Goal: Register for event/course

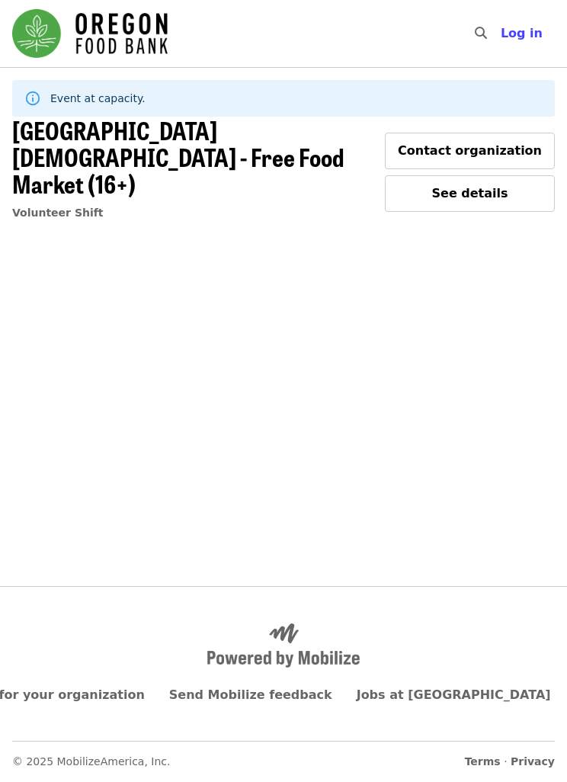
click at [72, 206] on span "Volunteer Shift" at bounding box center [57, 212] width 91 height 12
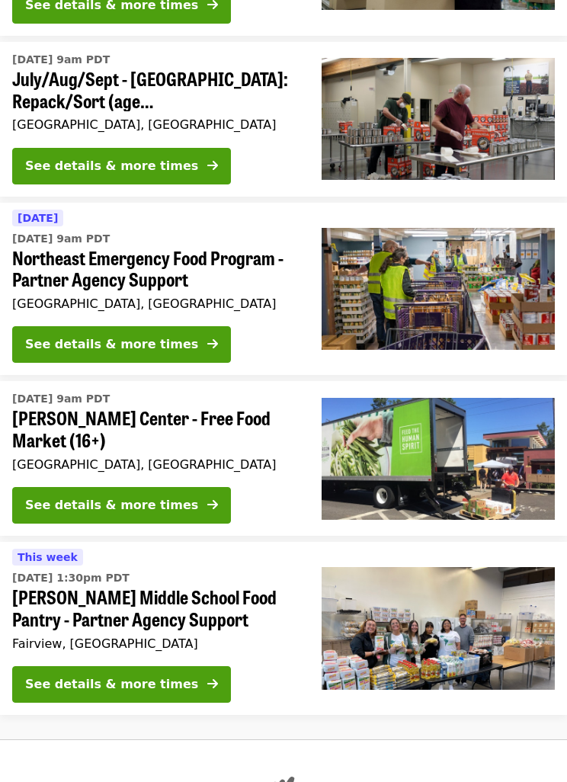
scroll to position [2868, 0]
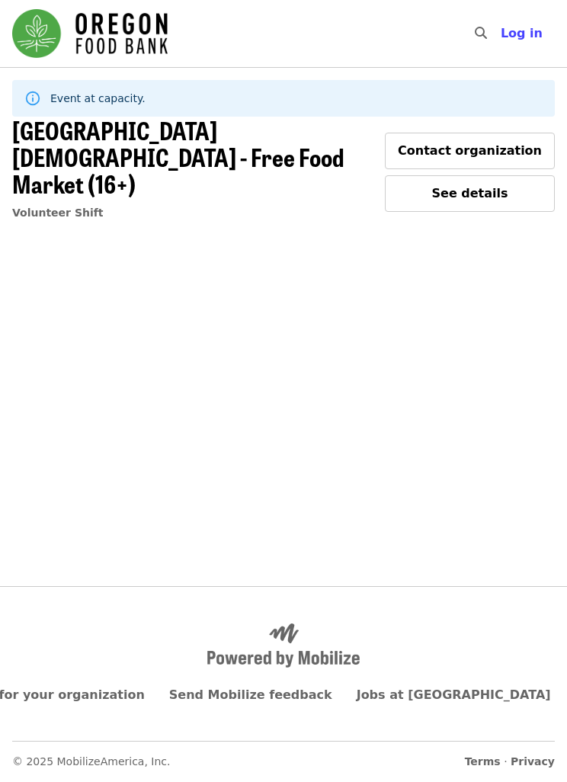
click at [235, 136] on span "[GEOGRAPHIC_DATA][DEMOGRAPHIC_DATA] - Free Food Market (16+)" at bounding box center [177, 156] width 331 height 89
click at [177, 146] on span "[GEOGRAPHIC_DATA][DEMOGRAPHIC_DATA] - Free Food Market (16+)" at bounding box center [177, 156] width 331 height 89
click at [200, 149] on span "[GEOGRAPHIC_DATA][DEMOGRAPHIC_DATA] - Free Food Market (16+)" at bounding box center [177, 156] width 331 height 89
click at [245, 151] on span "[GEOGRAPHIC_DATA][DEMOGRAPHIC_DATA] - Free Food Market (16+)" at bounding box center [176, 156] width 331 height 89
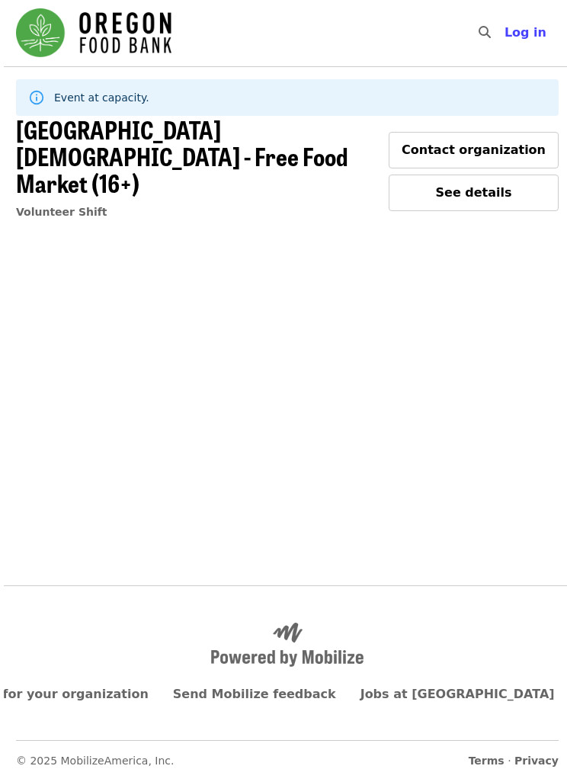
scroll to position [0, 0]
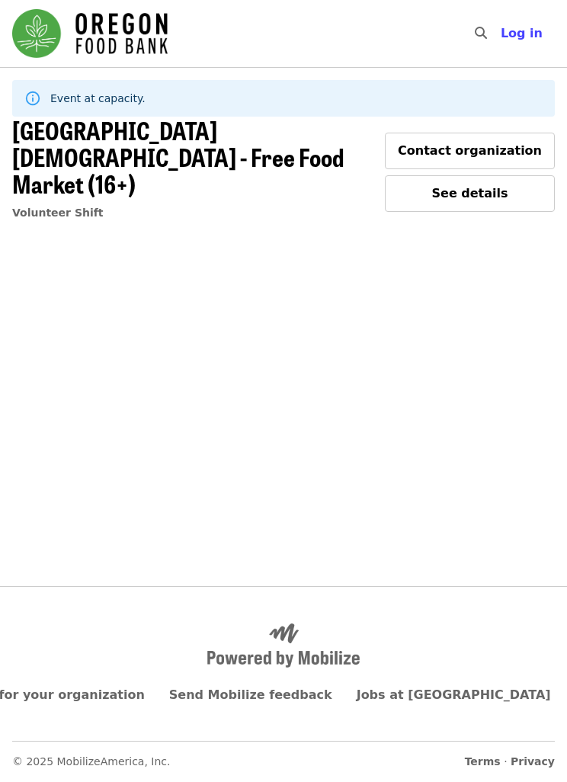
click at [182, 136] on span "[GEOGRAPHIC_DATA][DEMOGRAPHIC_DATA] - Free Food Market (16+)" at bounding box center [177, 156] width 331 height 89
click at [146, 39] on img "Main navigation" at bounding box center [89, 33] width 155 height 49
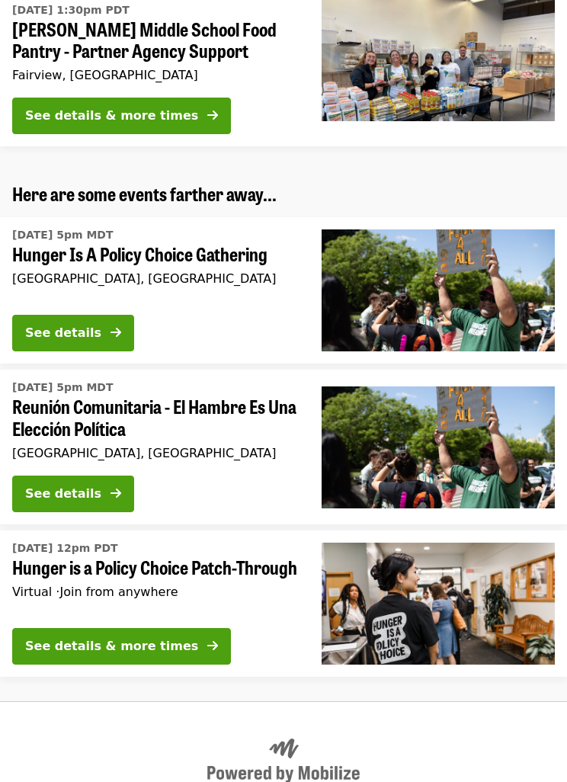
scroll to position [4204, 0]
